Goal: Navigation & Orientation: Find specific page/section

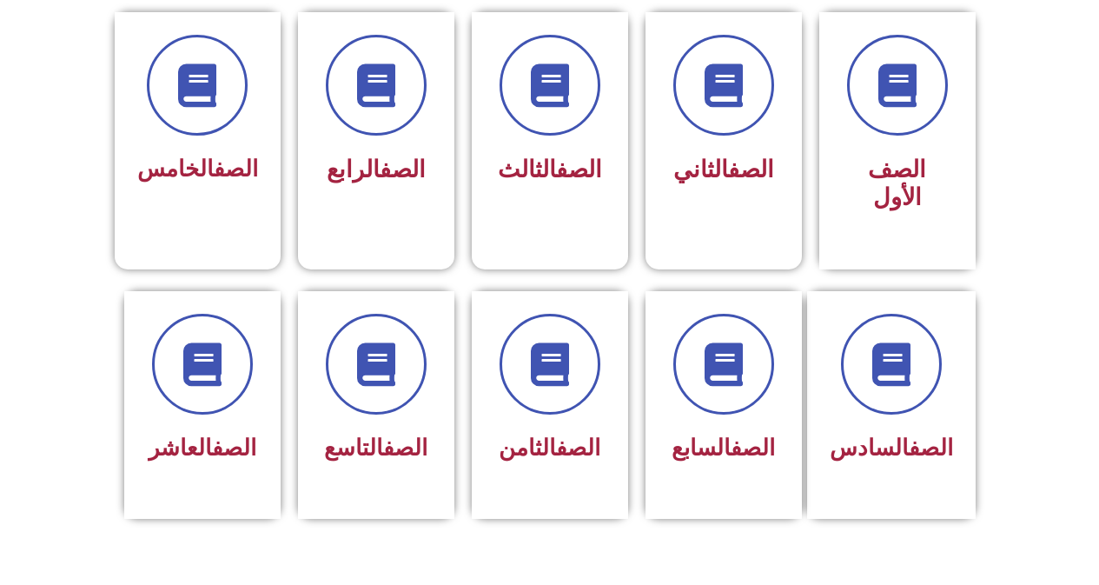
scroll to position [481, 0]
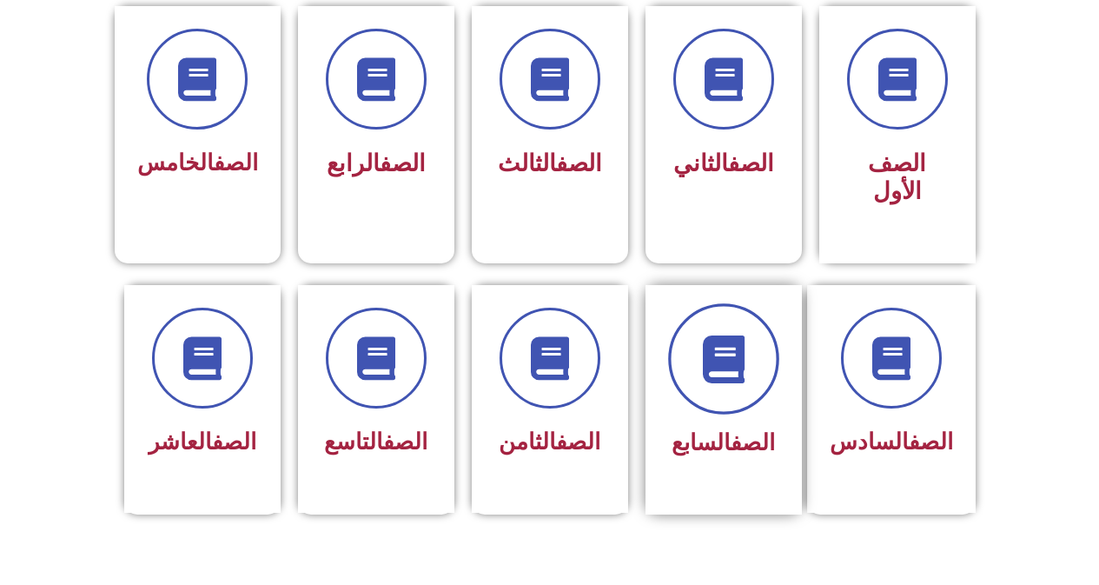
click at [739, 349] on icon at bounding box center [723, 359] width 48 height 48
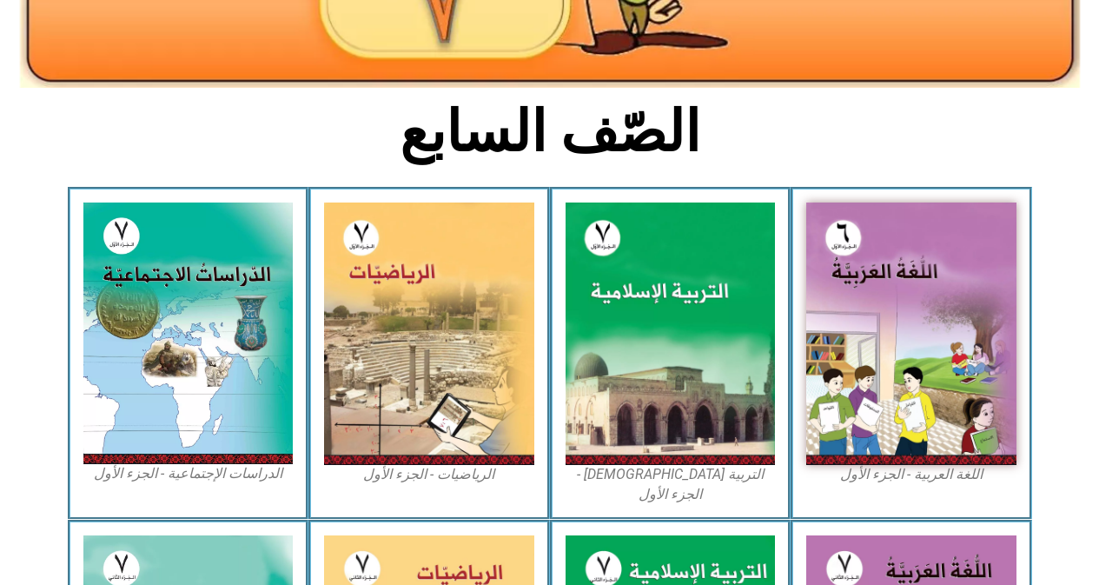
scroll to position [392, 0]
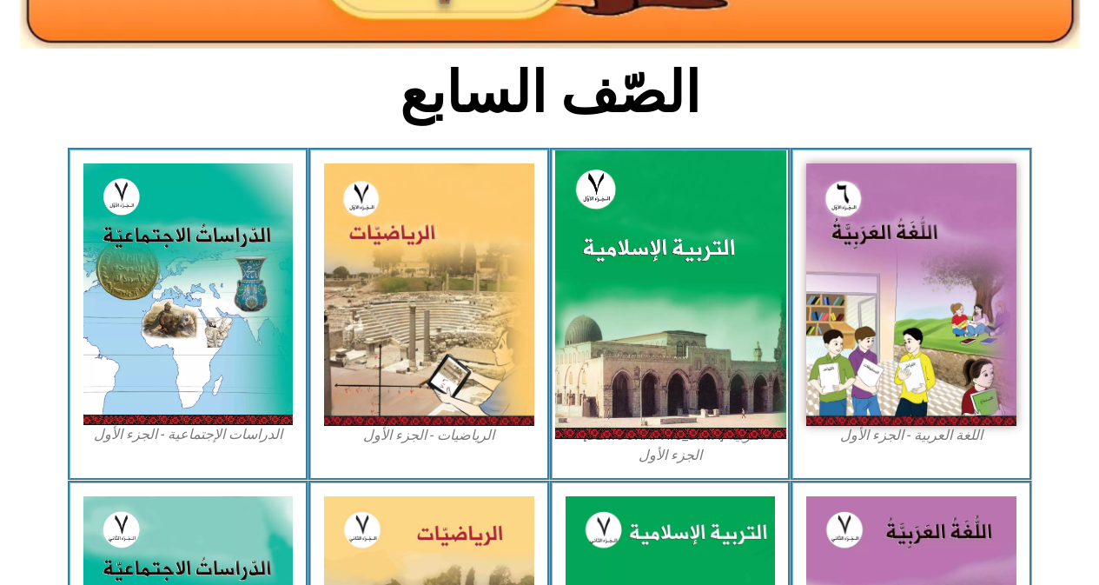
click at [626, 215] on img at bounding box center [669, 294] width 231 height 288
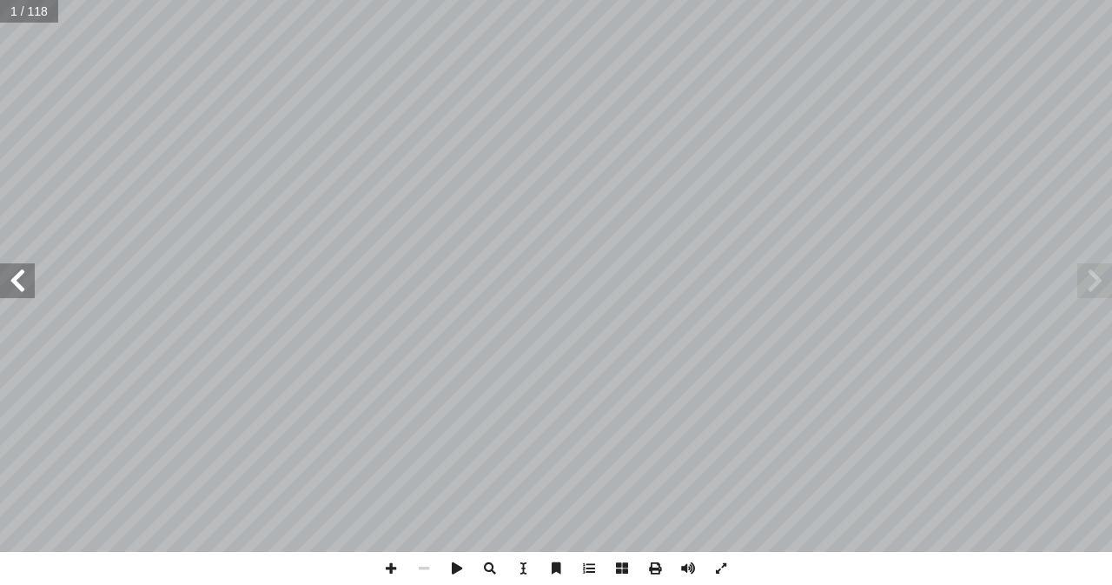
click at [10, 283] on span at bounding box center [17, 280] width 35 height 35
click at [10, 285] on span at bounding box center [17, 280] width 35 height 35
click at [10, 288] on span at bounding box center [17, 280] width 35 height 35
click at [23, 282] on span at bounding box center [17, 280] width 35 height 35
click at [387, 568] on span at bounding box center [390, 568] width 33 height 33
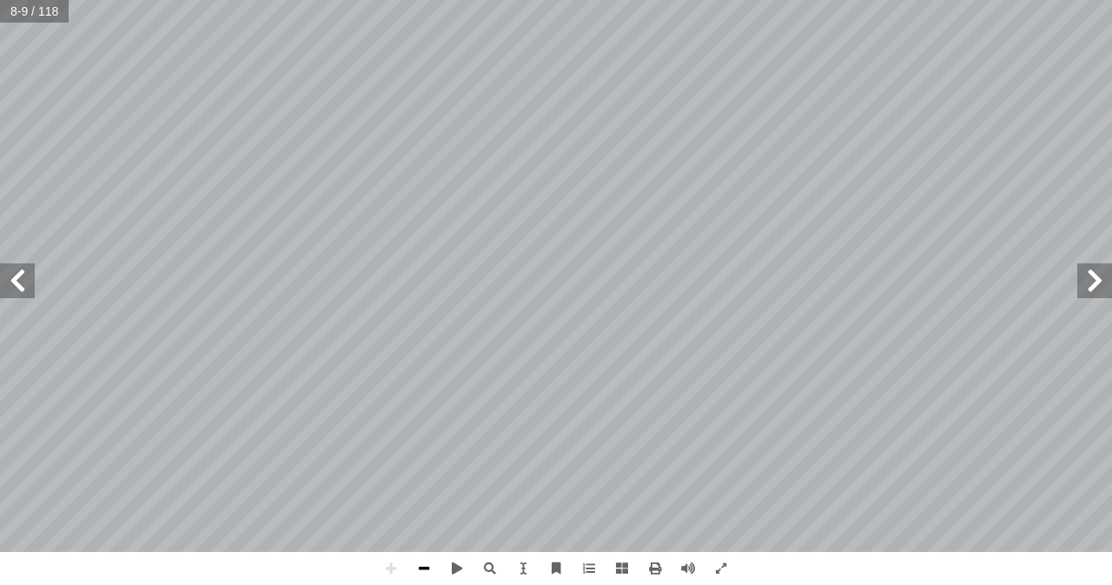
click at [430, 565] on span at bounding box center [424, 568] width 33 height 33
click at [386, 568] on span at bounding box center [390, 568] width 33 height 33
click at [388, 567] on span at bounding box center [390, 568] width 33 height 33
click at [30, 293] on span at bounding box center [17, 280] width 35 height 35
click at [424, 563] on span at bounding box center [424, 568] width 33 height 33
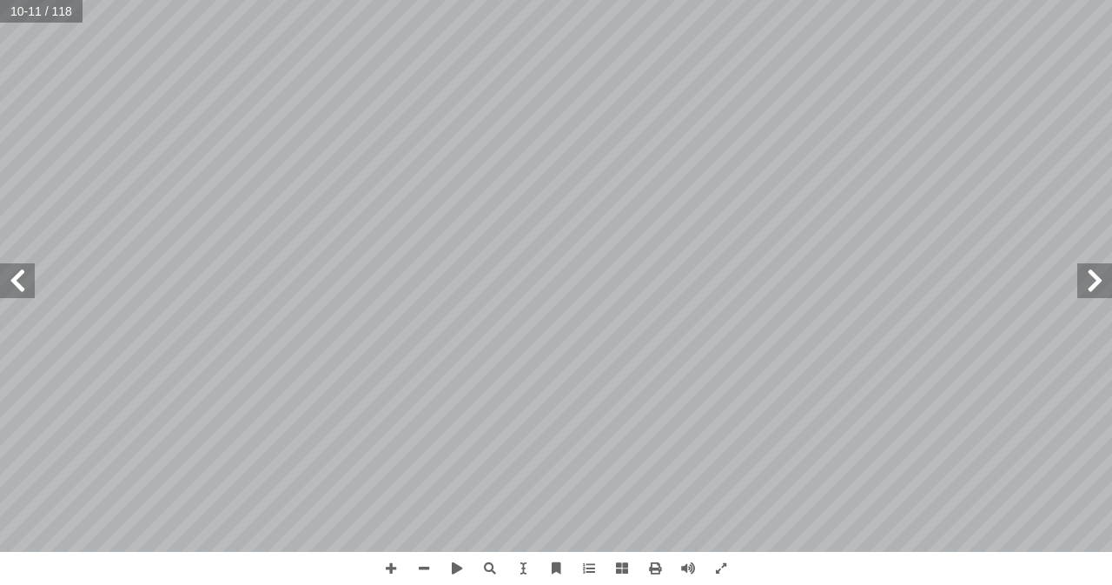
click at [1091, 282] on span at bounding box center [1094, 280] width 35 height 35
click at [18, 274] on span at bounding box center [17, 280] width 35 height 35
click at [389, 567] on span at bounding box center [390, 568] width 33 height 33
click at [1088, 285] on span at bounding box center [1094, 280] width 35 height 35
click at [1092, 287] on span at bounding box center [1094, 280] width 35 height 35
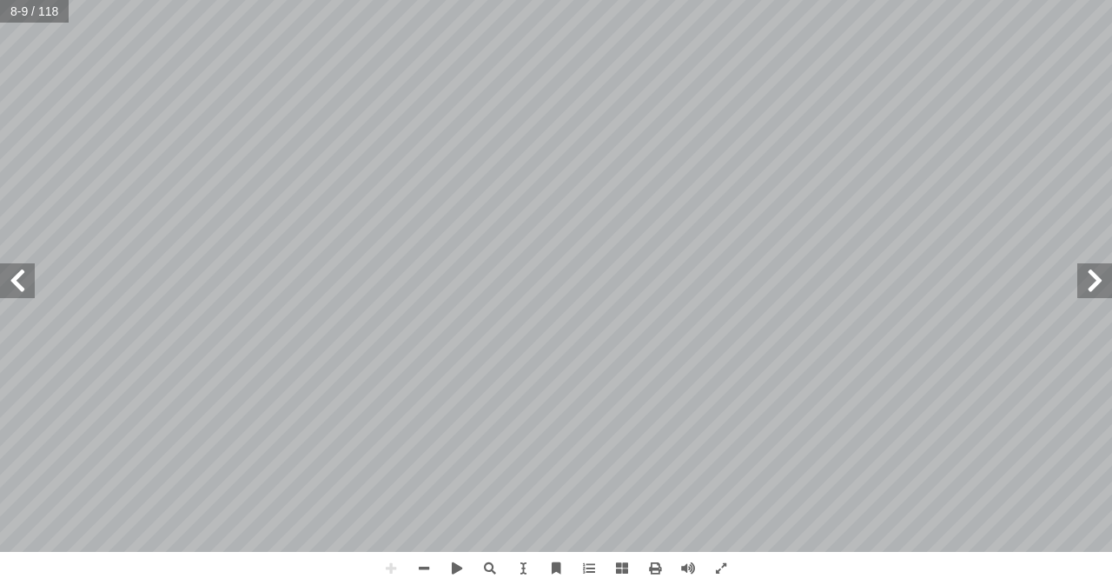
click at [31, 295] on span at bounding box center [17, 280] width 35 height 35
